Goal: Transaction & Acquisition: Download file/media

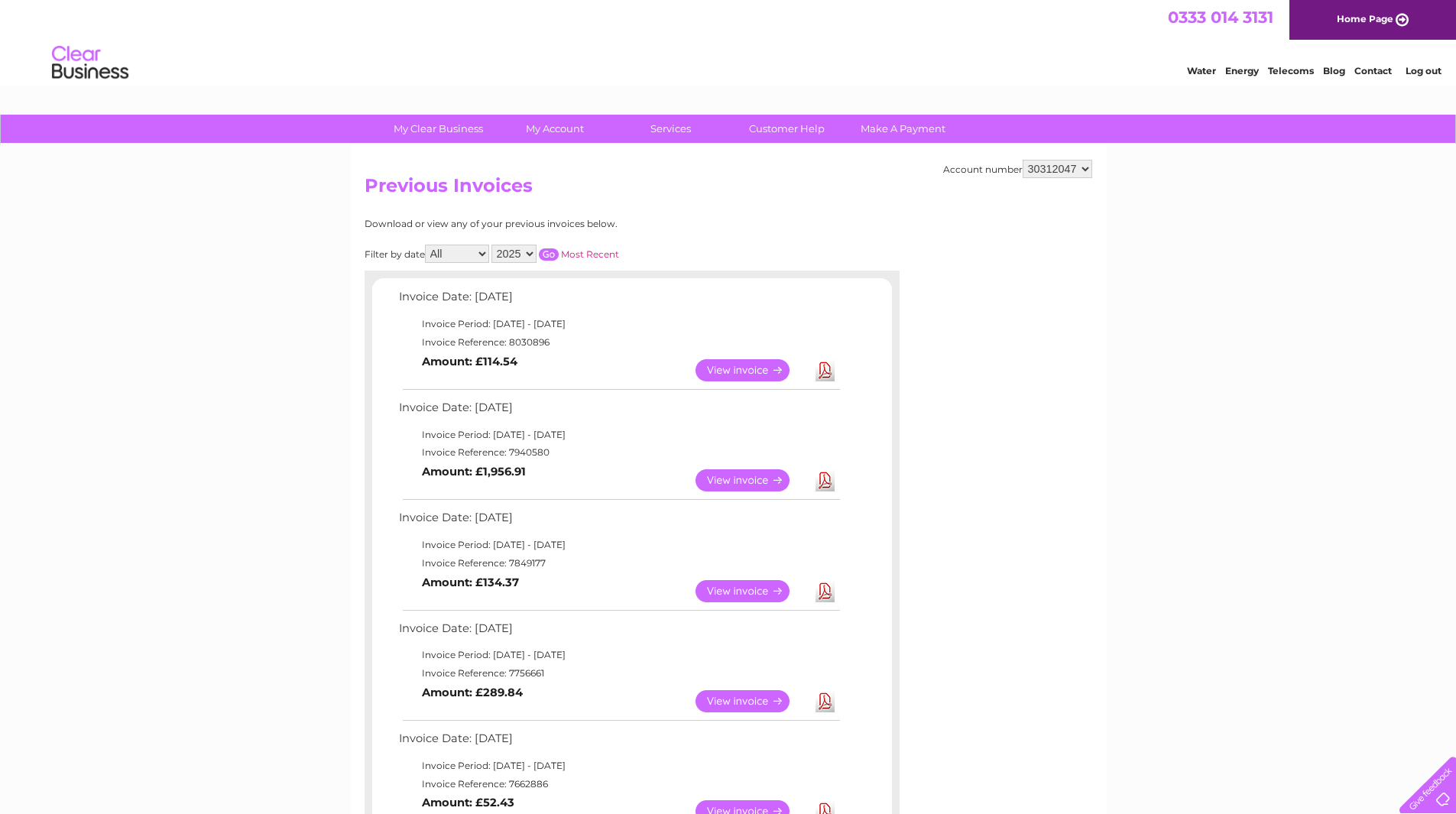
click at [1047, 169] on select "30312047 30316079" at bounding box center [1057, 169] width 70 height 18
select select "30316079"
click at [1022, 159] on select "30312047 30316079" at bounding box center [1057, 169] width 70 height 18
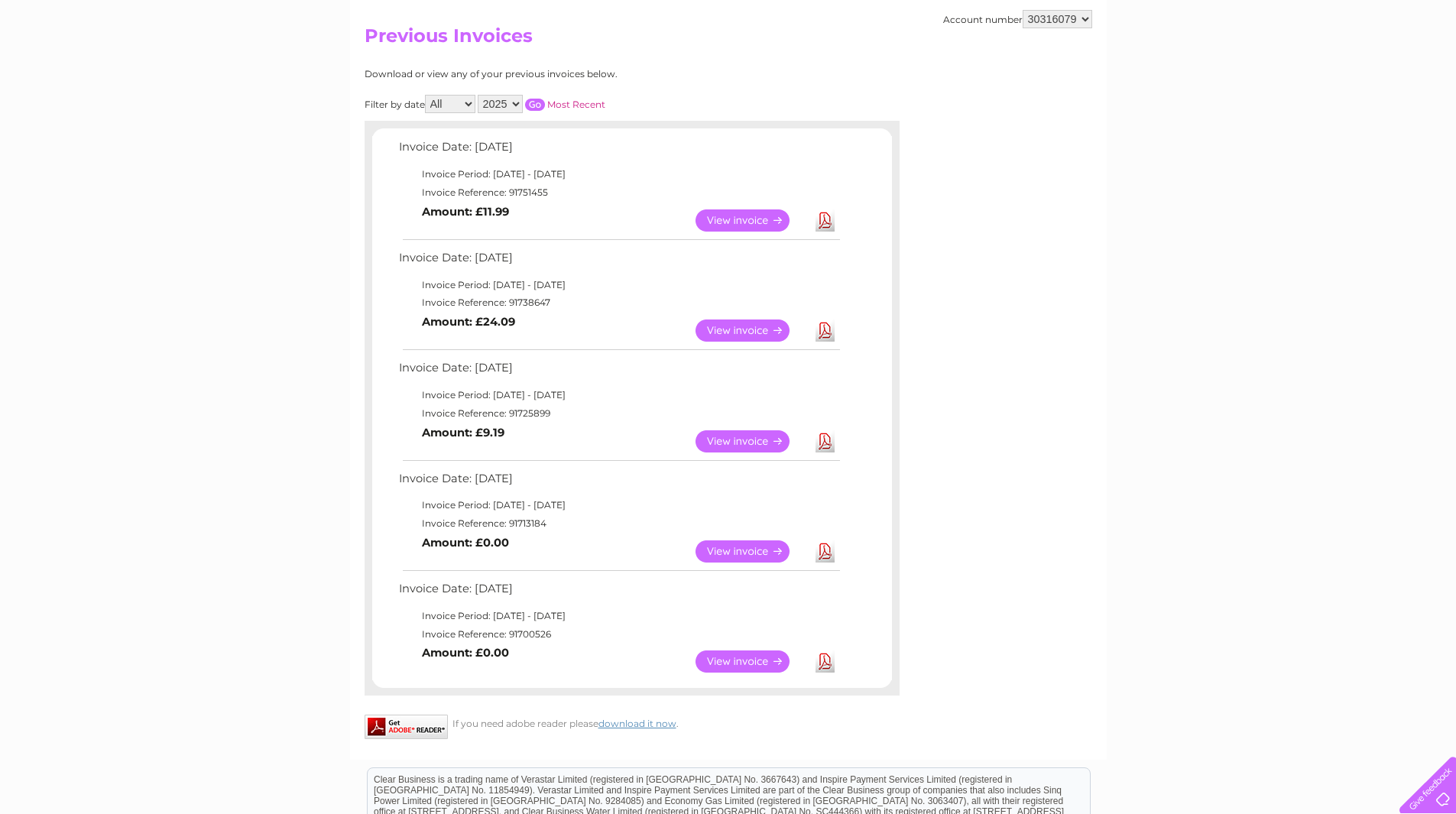
scroll to position [153, 0]
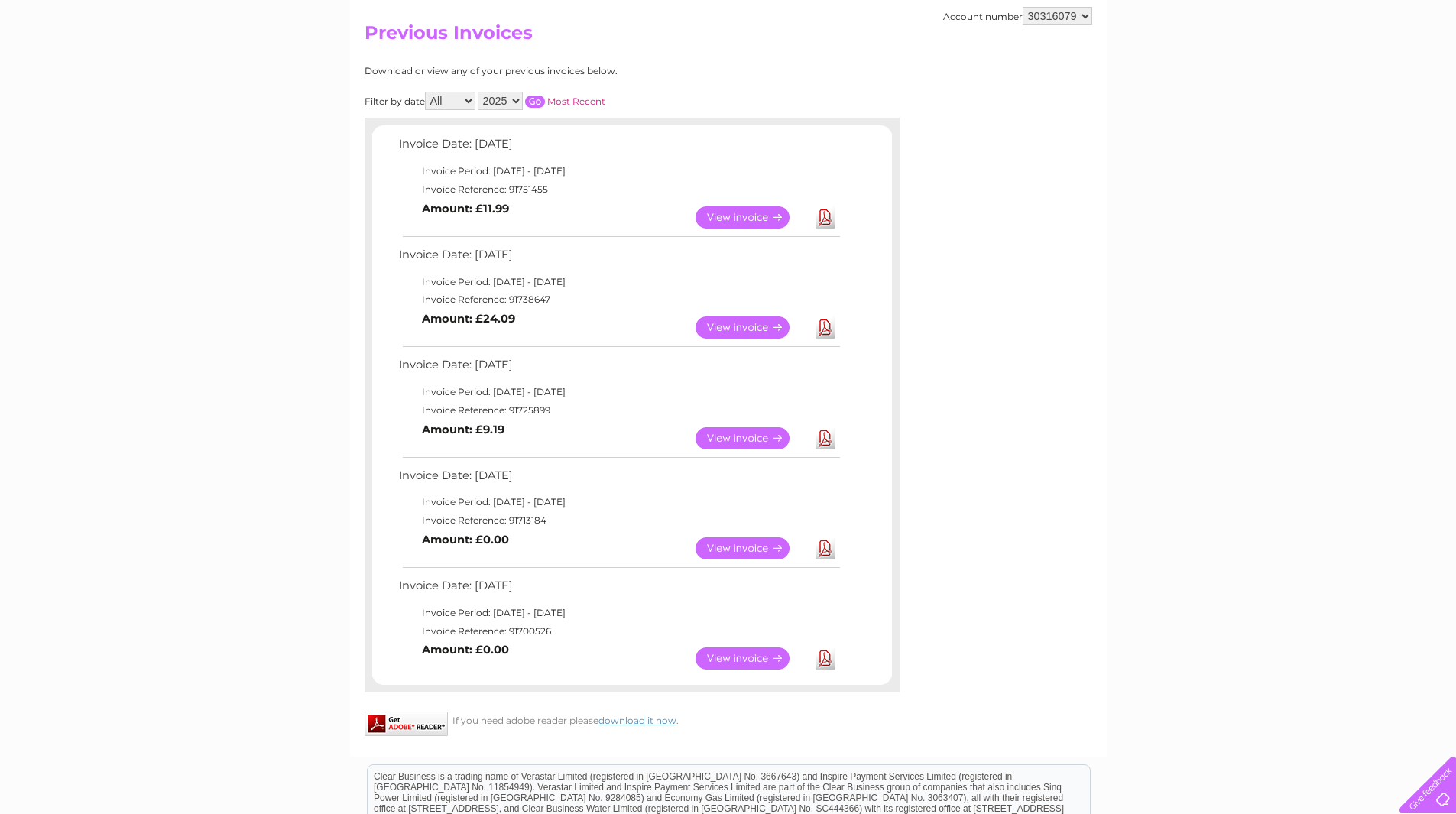
click at [1037, 19] on select "30312047 30316079" at bounding box center [1057, 16] width 70 height 18
select select "30312047"
click at [1022, 7] on select "30312047 30316079" at bounding box center [1057, 16] width 70 height 18
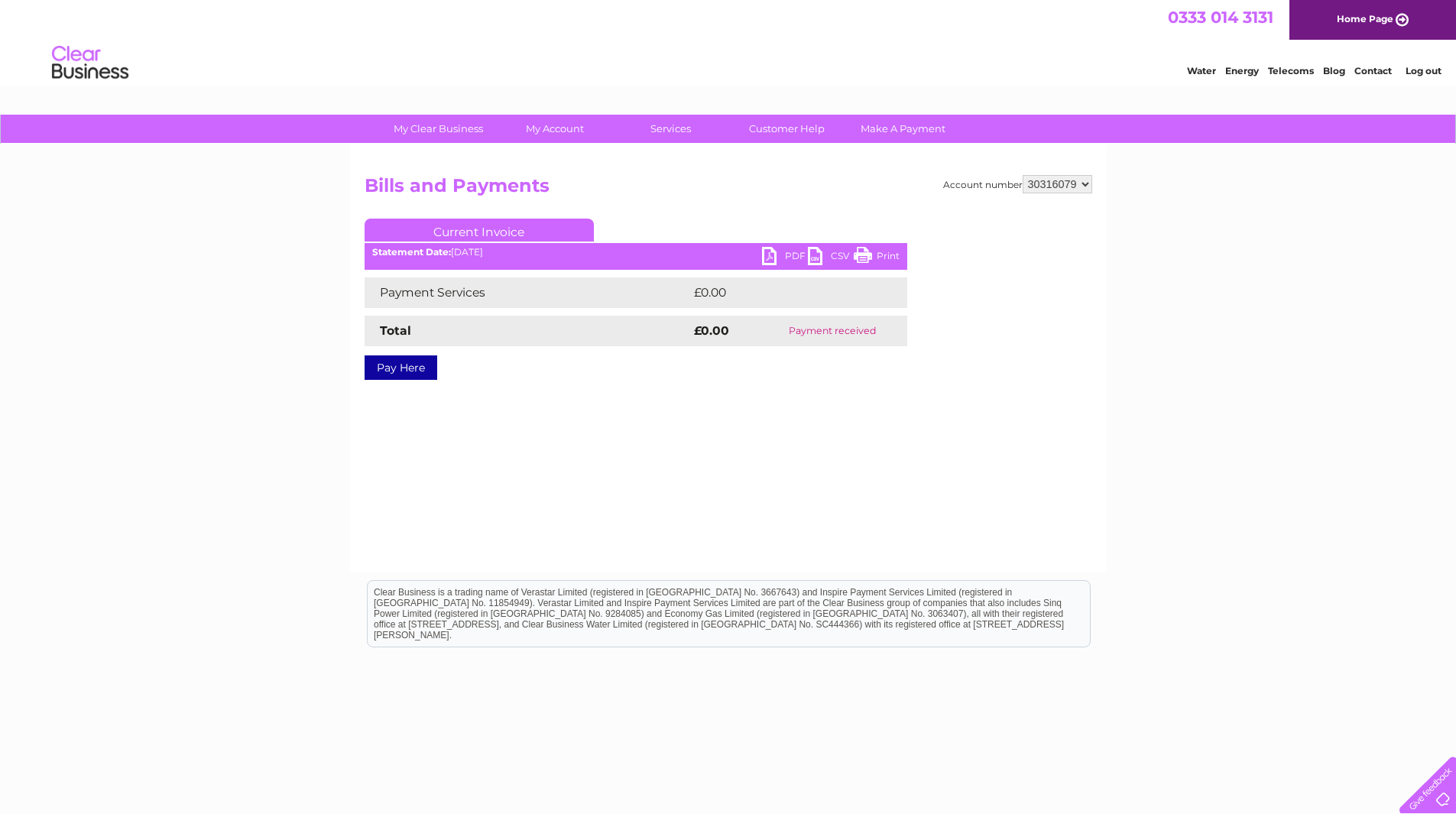
click at [769, 253] on link "PDF" at bounding box center [784, 258] width 46 height 22
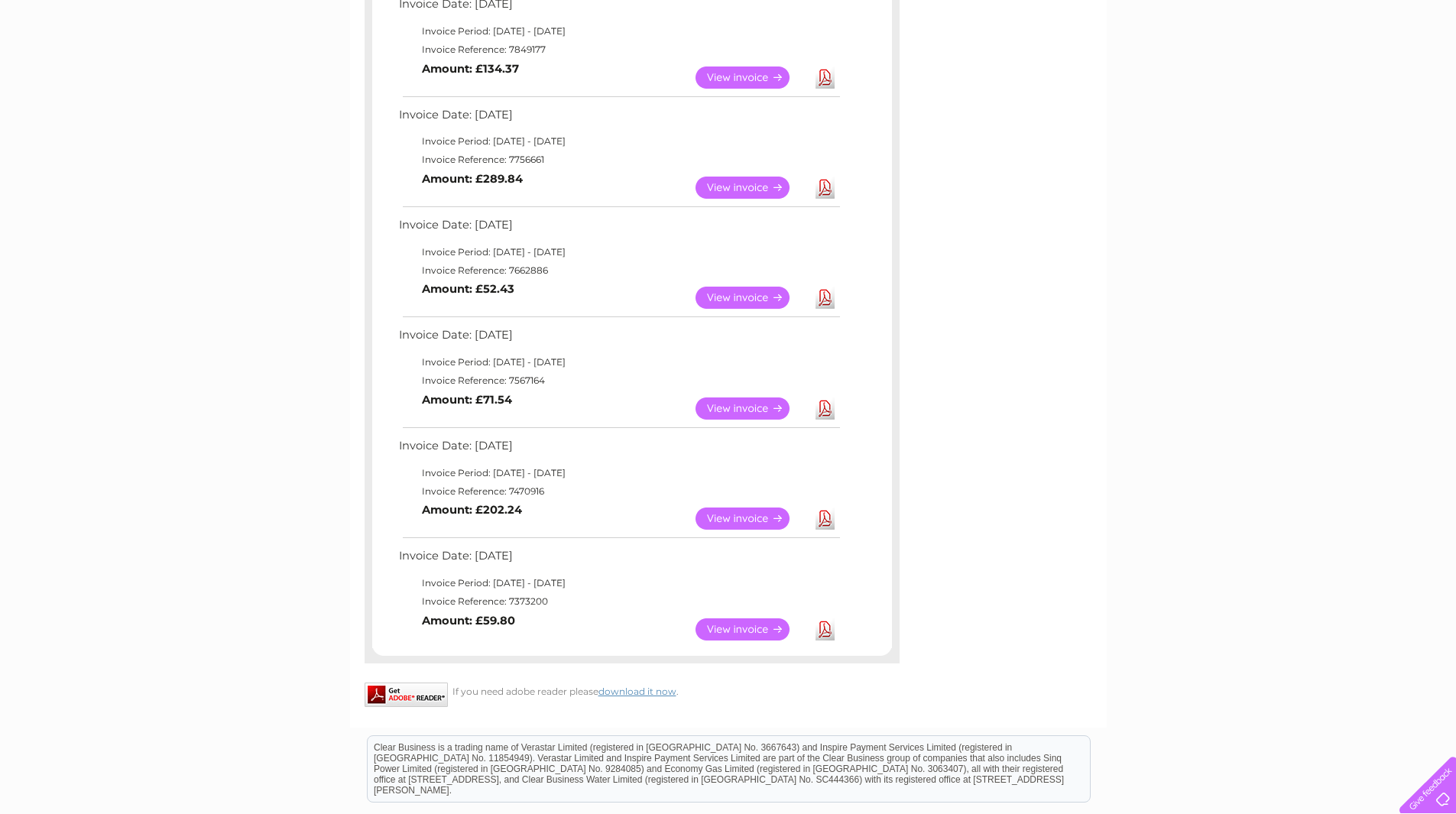
scroll to position [535, 0]
